Goal: Task Accomplishment & Management: Manage account settings

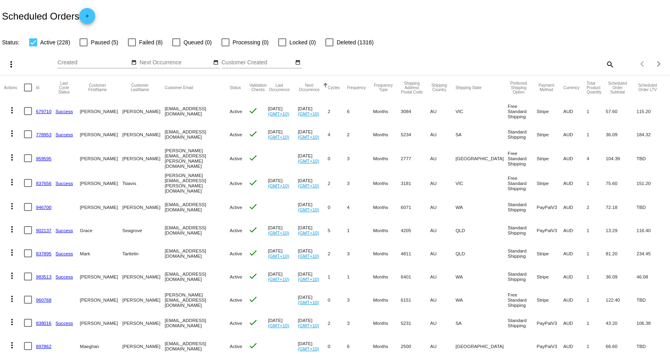
click at [605, 64] on mat-icon "search" at bounding box center [610, 64] width 10 height 12
click at [553, 67] on div "Search" at bounding box center [530, 61] width 167 height 16
click at [556, 64] on input "Search" at bounding box center [530, 63] width 167 height 6
paste input "[EMAIL_ADDRESS][DOMAIN_NAME]"
type input "[EMAIL_ADDRESS][DOMAIN_NAME]"
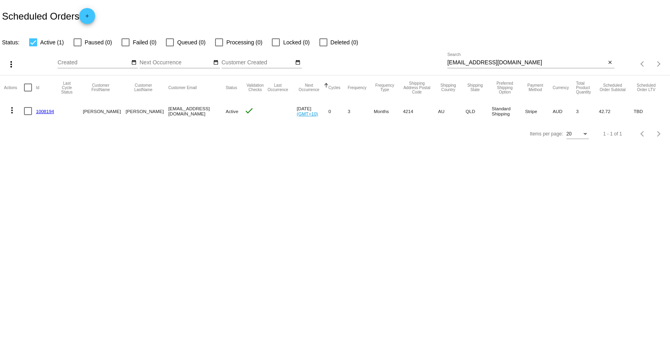
click at [46, 109] on link "1008194" at bounding box center [45, 111] width 18 height 5
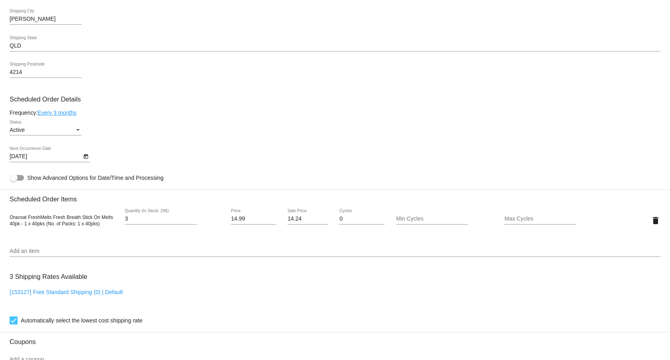
scroll to position [319, 0]
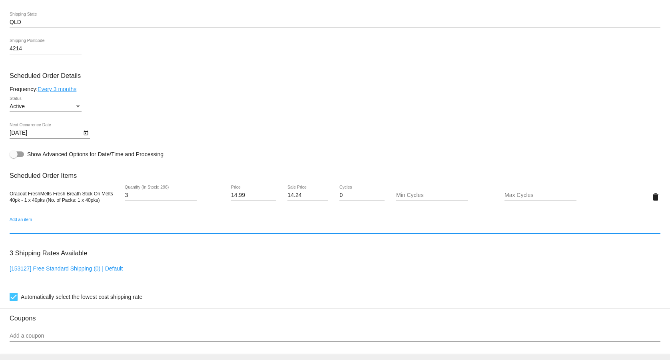
click at [29, 231] on input "Add an item" at bounding box center [335, 228] width 651 height 6
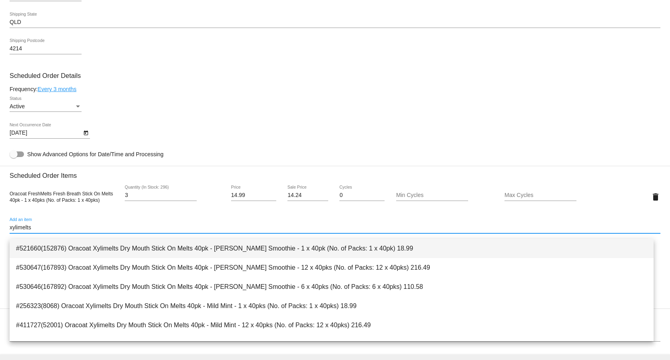
scroll to position [91, 0]
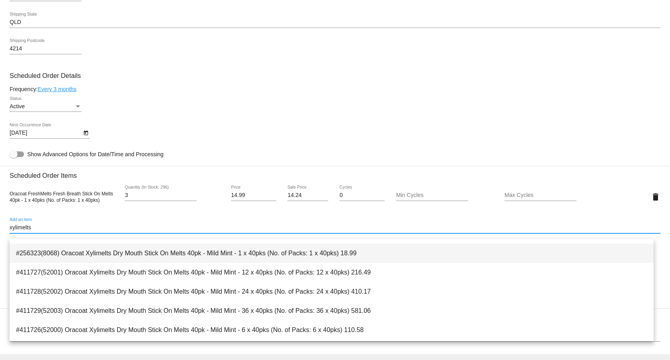
type input "xylimelts"
click at [355, 255] on span "#256323(8068) Oracoat Xylimelts Dry Mouth Stick On Melts 40pk - Mild Mint - 1 x…" at bounding box center [331, 253] width 631 height 19
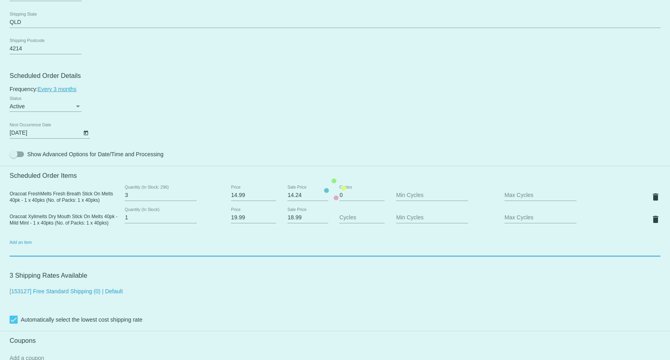
scroll to position [319, 0]
click at [191, 220] on input "2" at bounding box center [161, 218] width 72 height 6
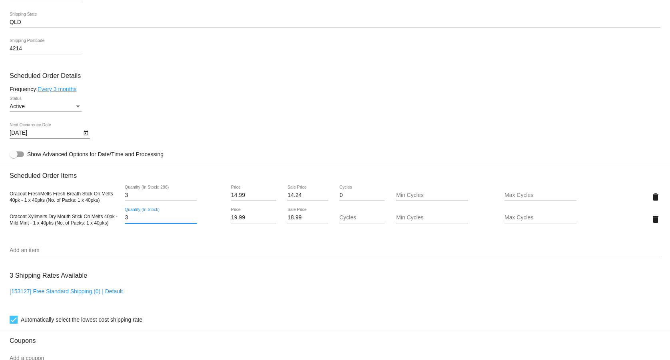
type input "3"
click at [191, 221] on input "3" at bounding box center [161, 218] width 72 height 6
click at [325, 92] on div "Frequency: Every 3 months" at bounding box center [335, 89] width 651 height 6
click at [73, 222] on span "Oracoat Xylimelts Dry Mouth Stick On Melts 40pk - Mild Mint - 1 x 40pks (No. of…" at bounding box center [64, 220] width 108 height 12
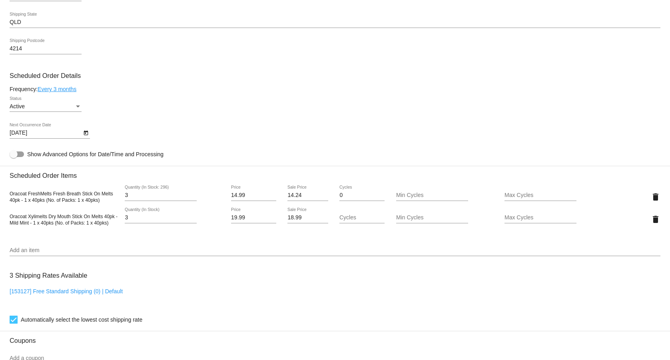
click at [73, 222] on span "Oracoat Xylimelts Dry Mouth Stick On Melts 40pk - Mild Mint - 1 x 40pks (No. of…" at bounding box center [64, 220] width 108 height 12
click at [588, 129] on div "[DATE] Next Occurrence Date" at bounding box center [335, 134] width 651 height 23
click at [651, 199] on mat-icon "delete" at bounding box center [656, 197] width 10 height 10
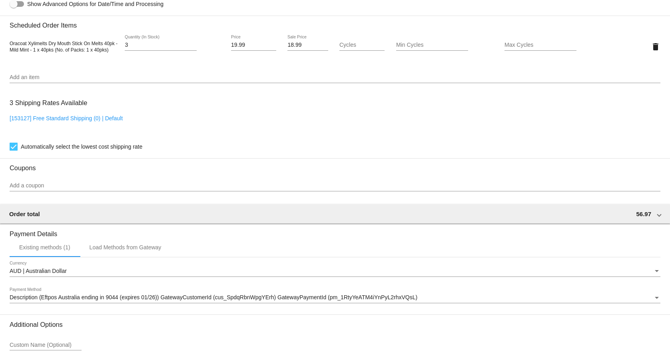
scroll to position [466, 0]
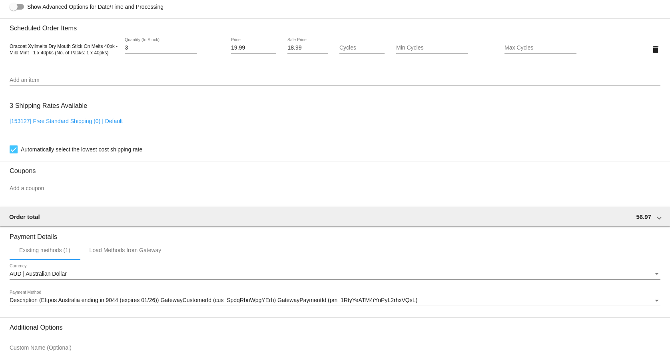
click at [86, 124] on link "[153127] Free Standard Shipping (0) | Default" at bounding box center [66, 121] width 113 height 6
checkbox input "false"
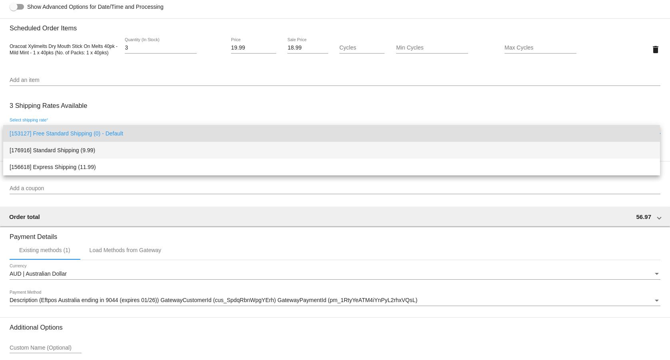
click at [78, 150] on span "[176916] Standard Shipping (9.99)" at bounding box center [332, 150] width 644 height 17
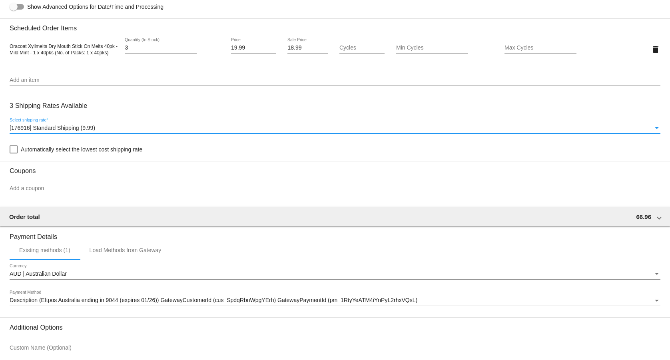
scroll to position [543, 0]
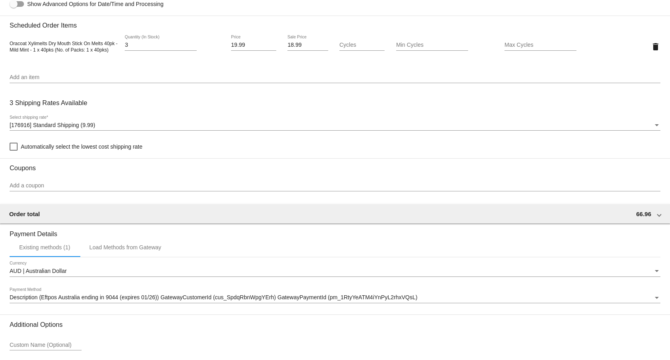
scroll to position [336, 0]
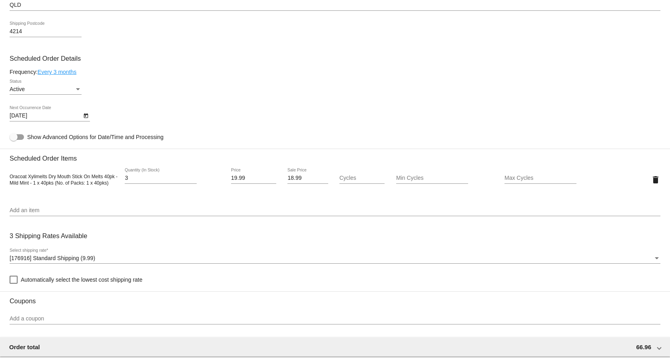
click at [86, 118] on icon "Open calendar" at bounding box center [86, 116] width 6 height 10
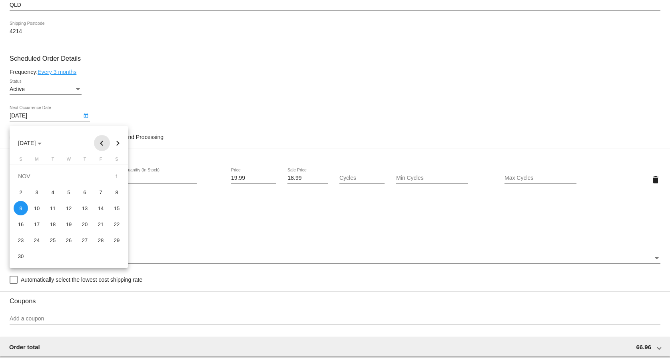
click at [99, 142] on button "Previous month" at bounding box center [102, 143] width 16 height 16
click at [117, 193] on div "11" at bounding box center [116, 192] width 14 height 14
type input "[DATE]"
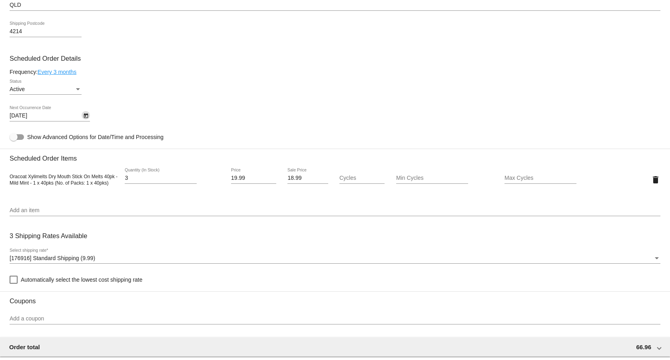
scroll to position [543, 0]
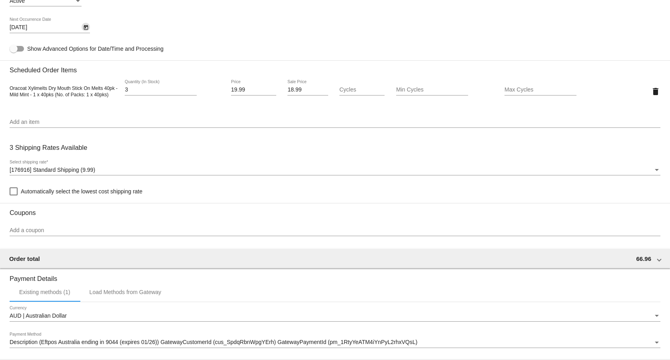
scroll to position [407, 0]
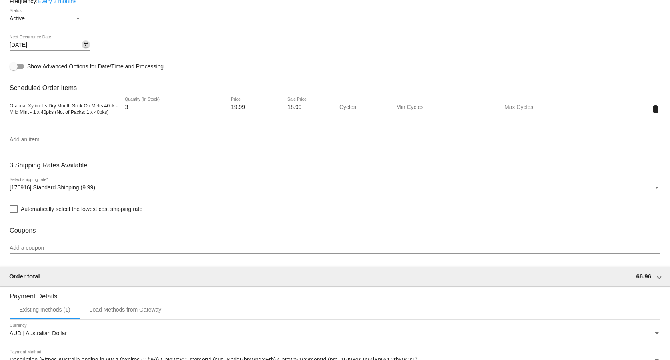
click at [38, 143] on input "Add an item" at bounding box center [335, 140] width 651 height 6
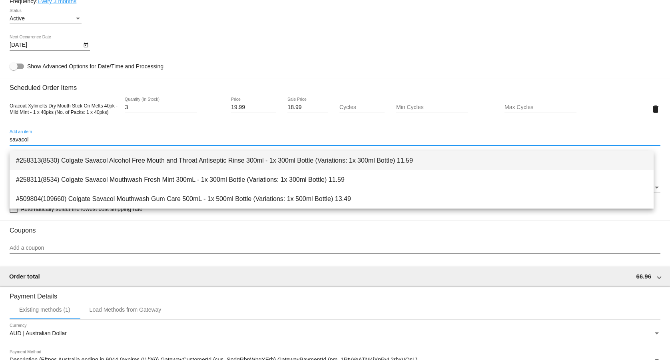
type input "savacol"
click at [217, 156] on span "#258313(8530) Colgate Savacol Alcohol Free Mouth and Throat Antiseptic Rinse 30…" at bounding box center [331, 160] width 631 height 19
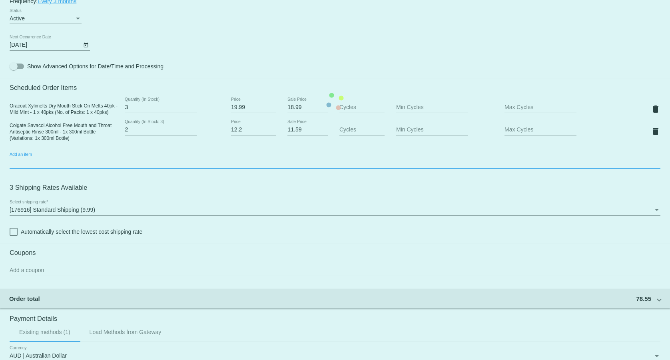
click at [192, 133] on input "2" at bounding box center [161, 130] width 72 height 6
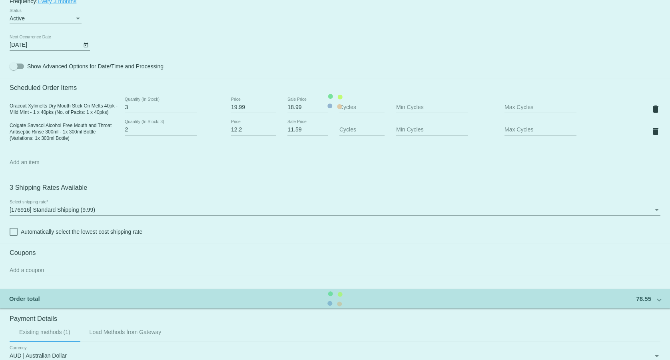
click at [192, 135] on mat-card "Customer 6995639: [PERSON_NAME] [EMAIL_ADDRESS][DOMAIN_NAME] Customer Shipping …" at bounding box center [335, 102] width 670 height 822
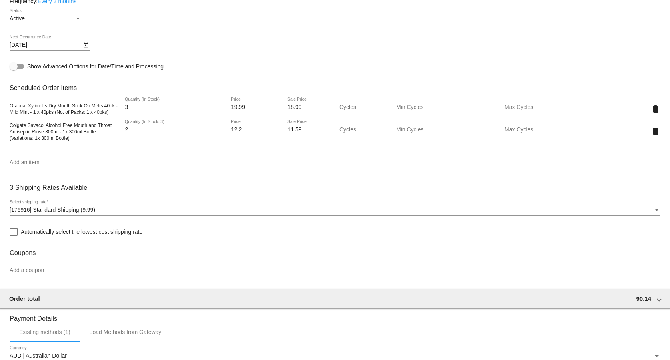
click at [193, 132] on div "2 Quantity (In Stock: 3)" at bounding box center [161, 128] width 72 height 16
type input "3"
click at [193, 133] on input "3" at bounding box center [161, 130] width 72 height 6
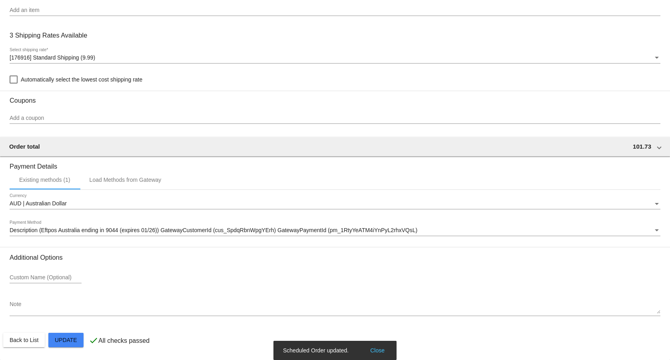
click at [48, 54] on span "[176916] Standard Shipping (9.99)" at bounding box center [53, 57] width 86 height 6
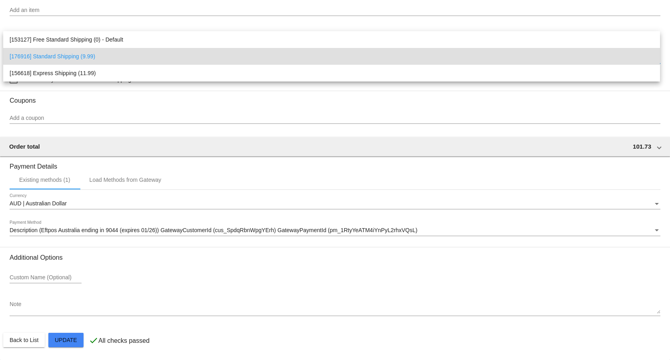
click at [27, 339] on div at bounding box center [335, 180] width 670 height 360
